Goal: Information Seeking & Learning: Learn about a topic

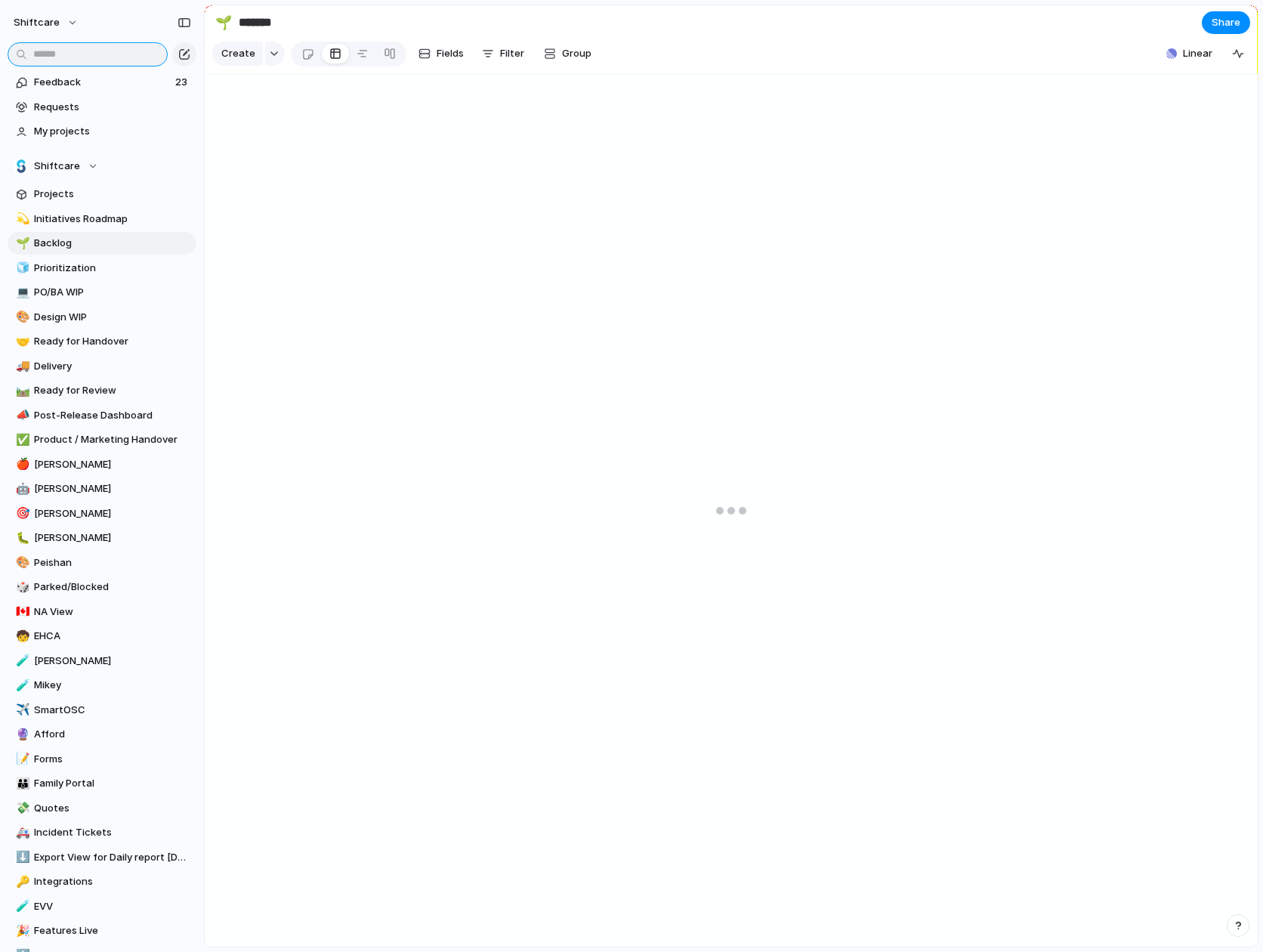
click at [61, 57] on input "text" at bounding box center [87, 55] width 160 height 24
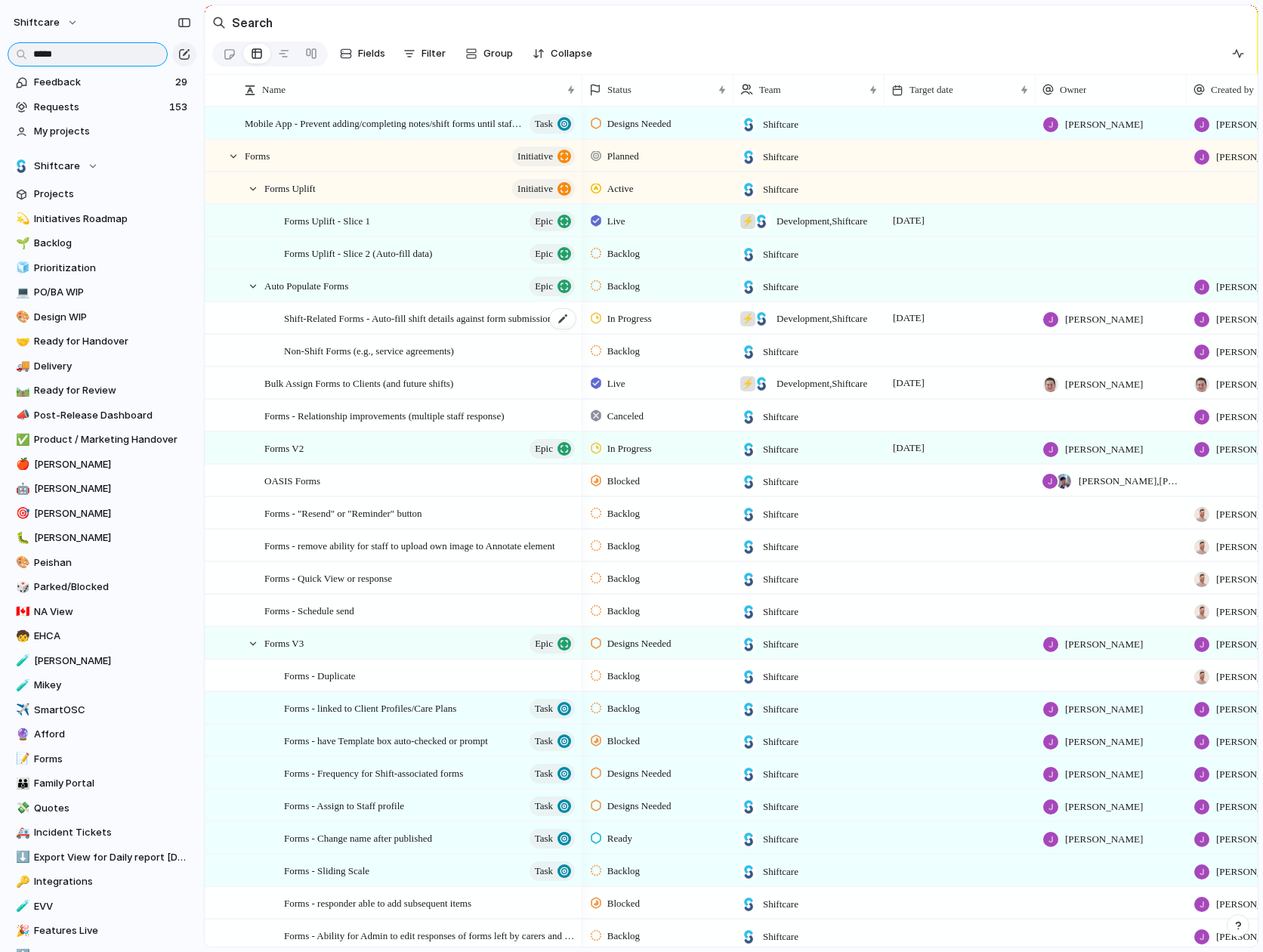
type input "*****"
click at [332, 316] on span "Shift-Related Forms - Auto-fill shift details against form submission" at bounding box center [418, 318] width 268 height 18
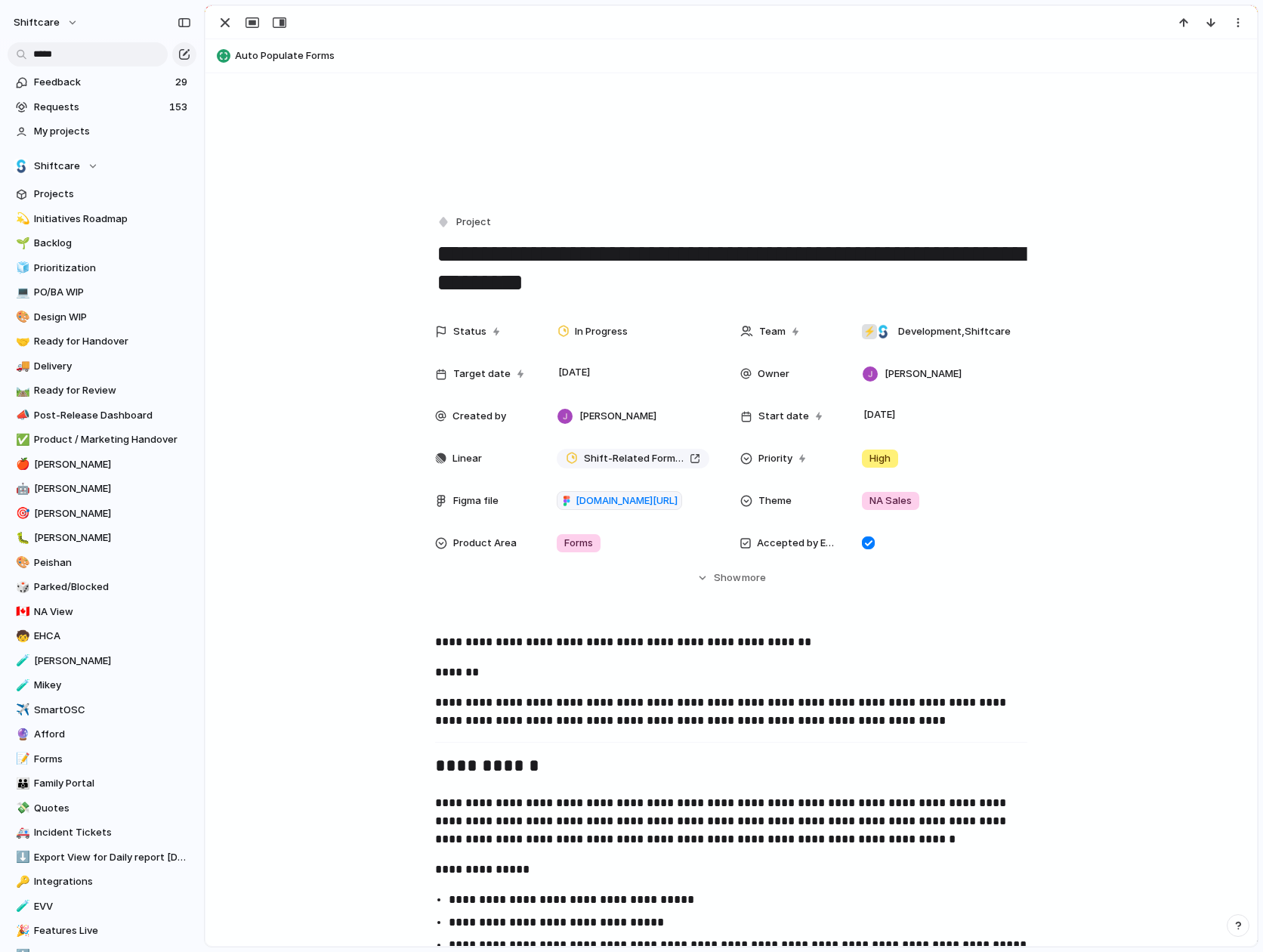
scroll to position [107, 0]
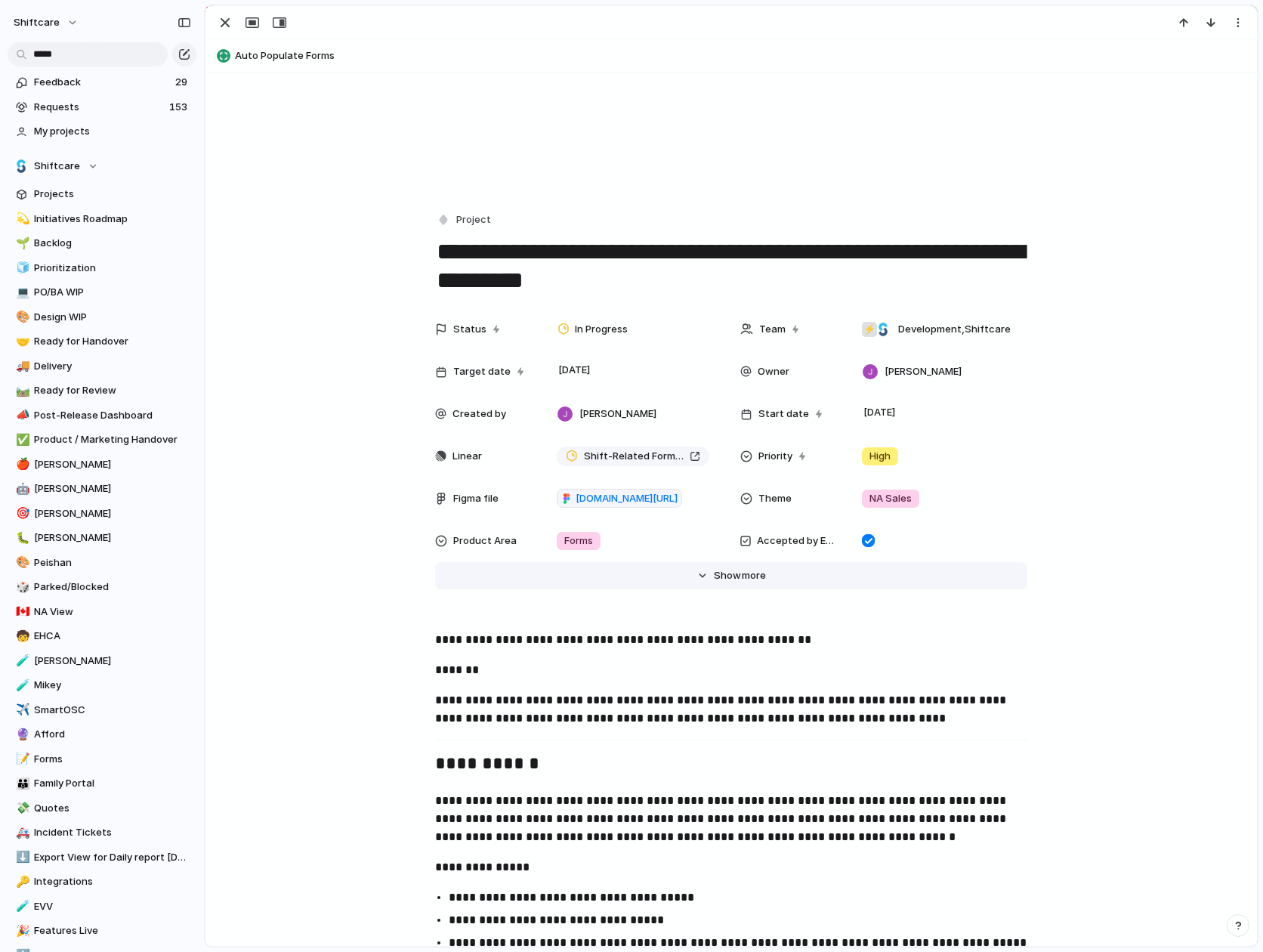
click at [732, 569] on span "Show" at bounding box center [727, 575] width 27 height 15
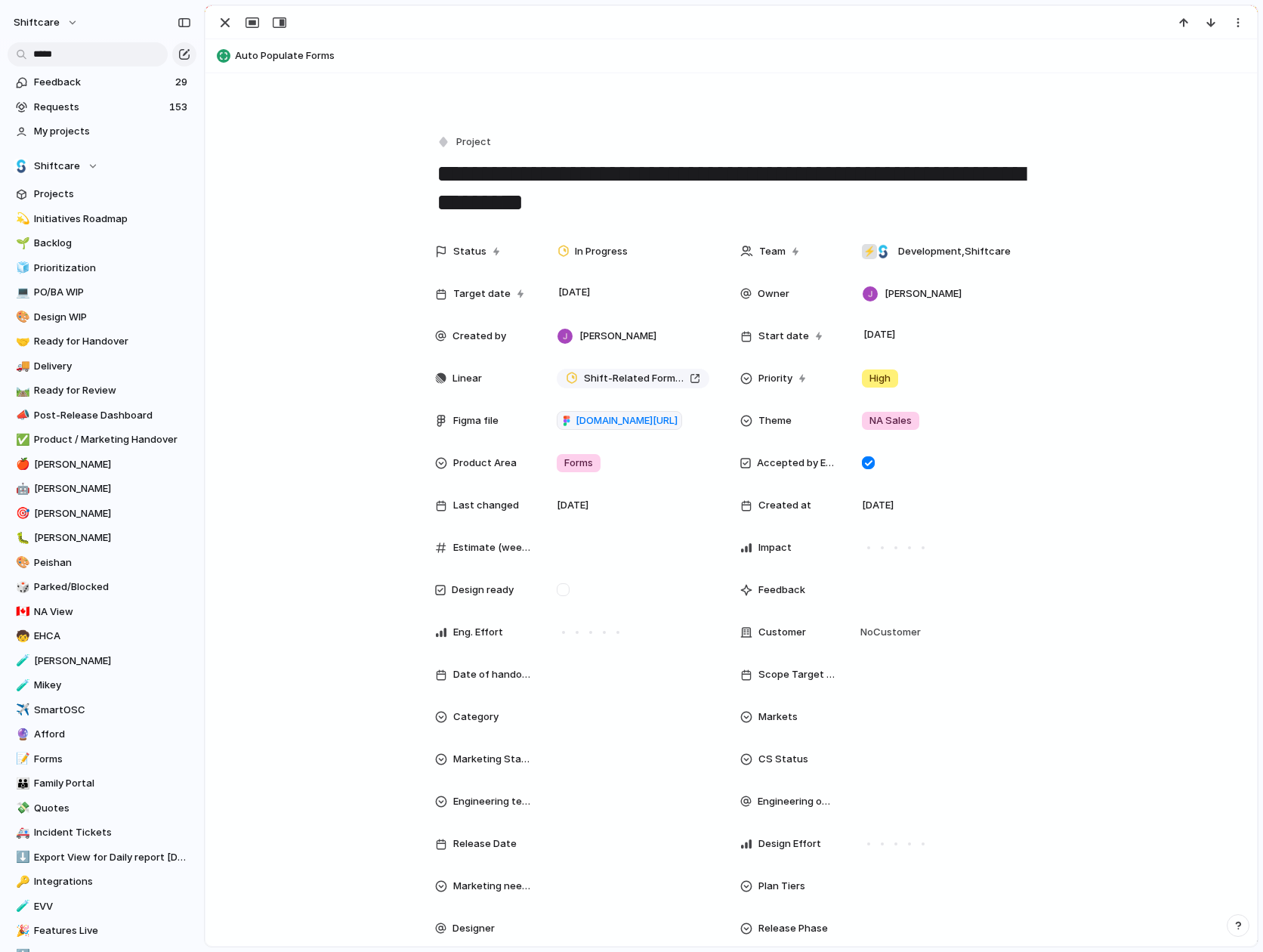
scroll to position [181, 0]
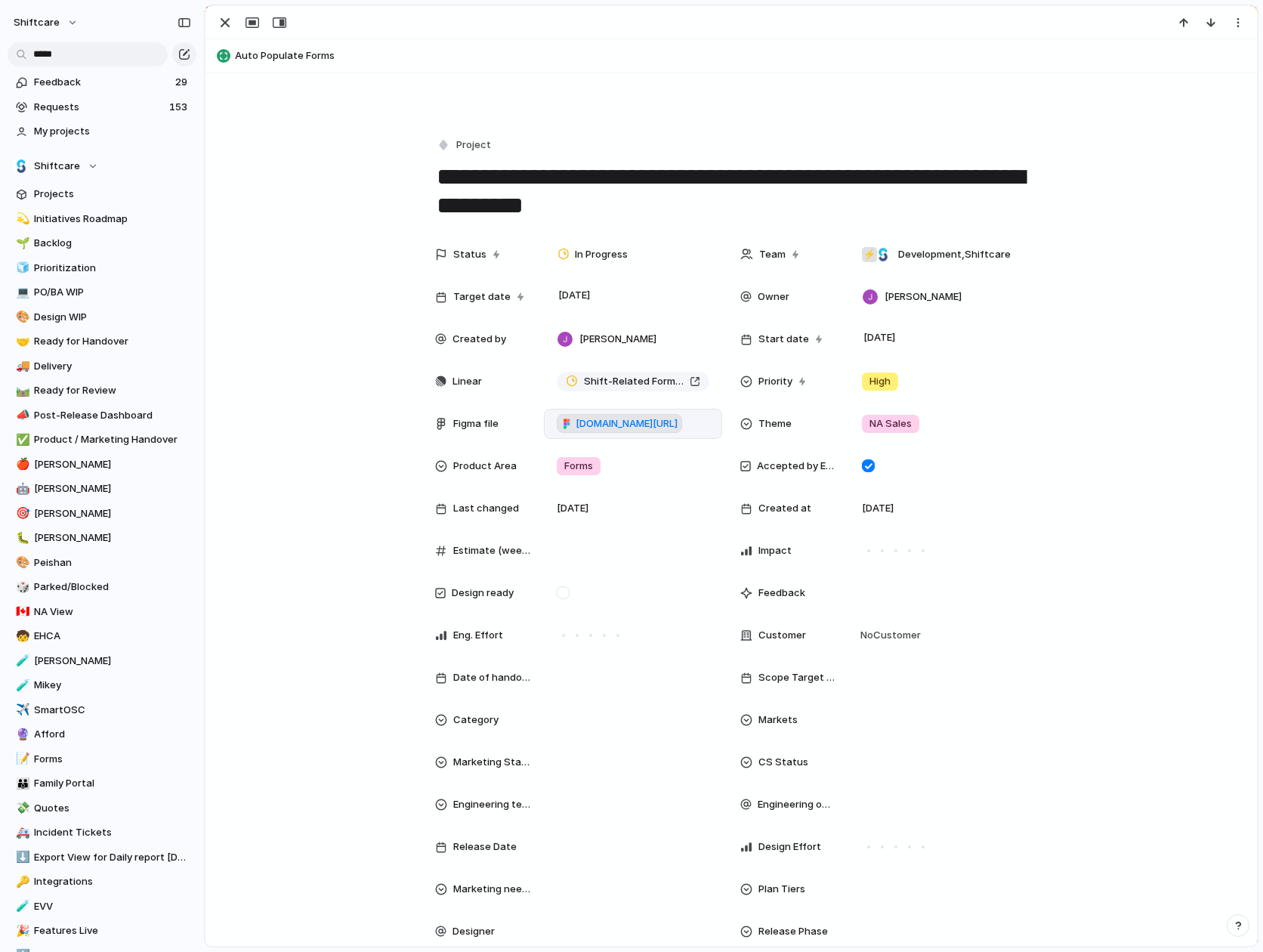
click at [631, 422] on span "[DOMAIN_NAME][URL]" at bounding box center [626, 423] width 102 height 15
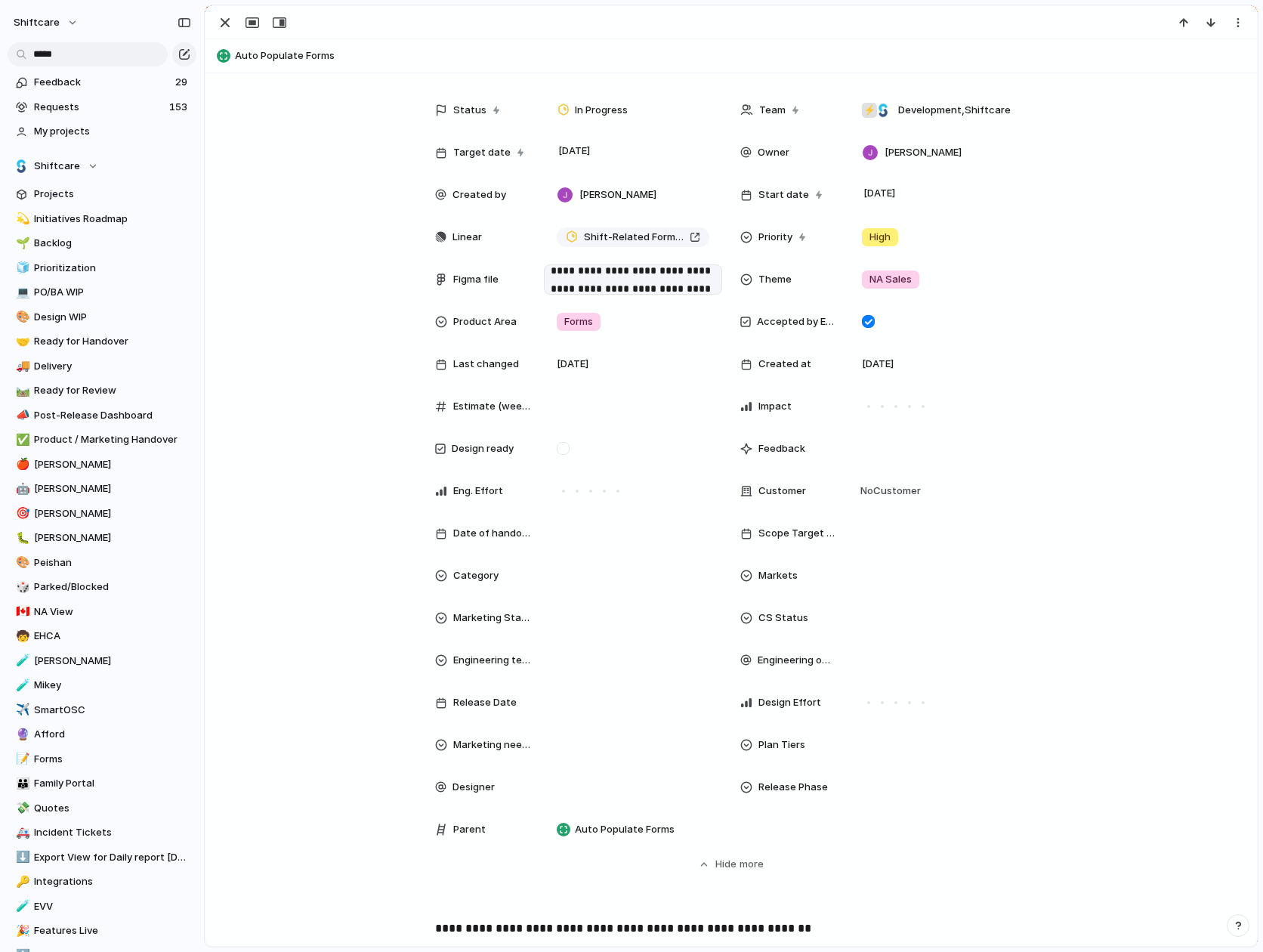
scroll to position [289, 0]
